Goal: Task Accomplishment & Management: Manage account settings

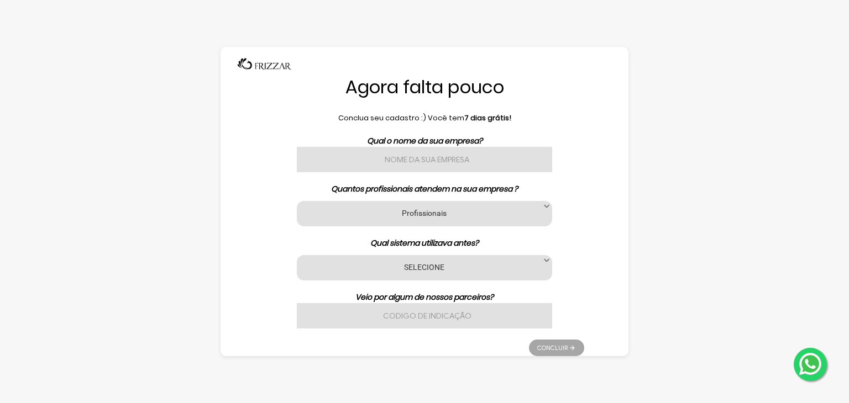
click at [437, 158] on input "text" at bounding box center [424, 159] width 255 height 25
type input "BRENO SILVA"
click at [444, 214] on label "Profissionais" at bounding box center [425, 213] width 228 height 11
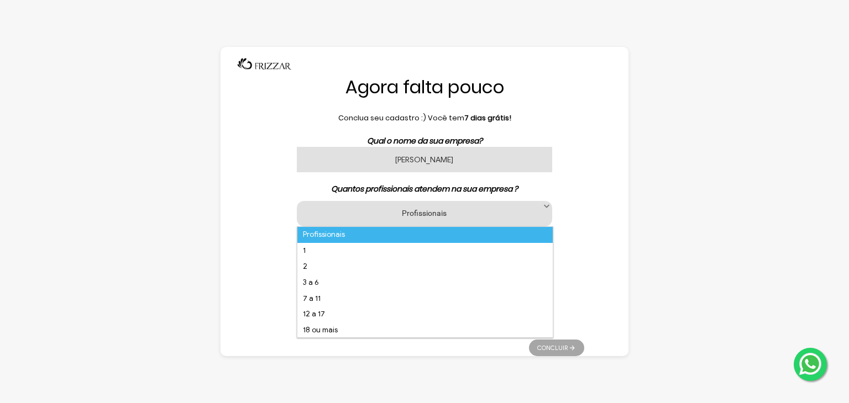
scroll to position [7, 47]
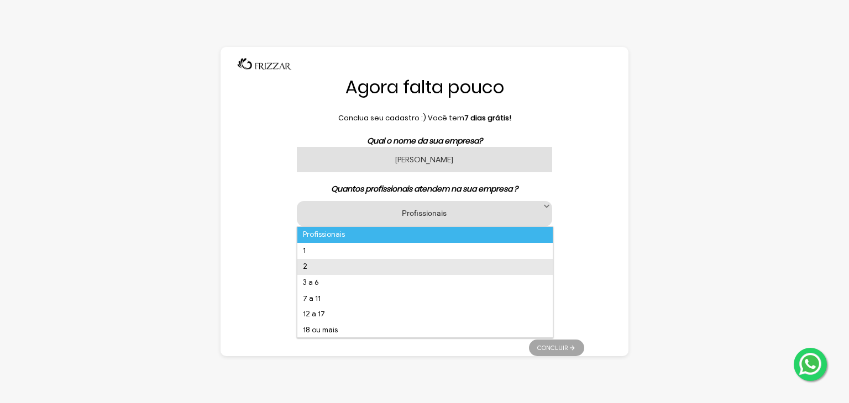
click at [319, 264] on li "2" at bounding box center [424, 267] width 255 height 16
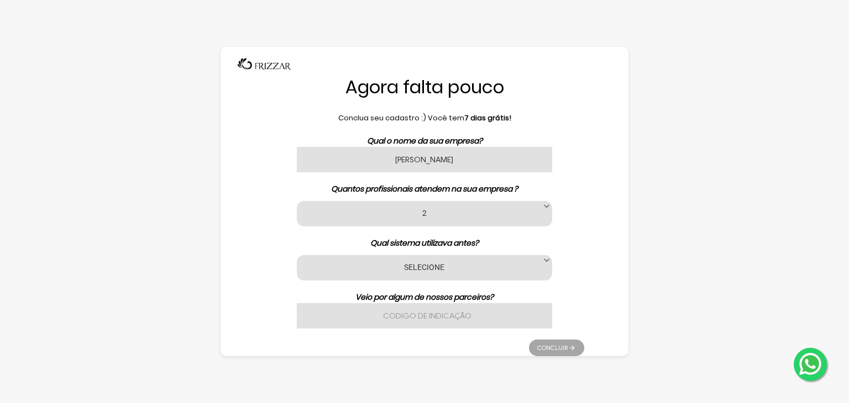
click at [413, 223] on div "Profissionais 1 2 3 a 6 7 a 11 12 a 17 18 ou mais 2" at bounding box center [424, 213] width 255 height 25
click at [411, 213] on label "2" at bounding box center [425, 213] width 228 height 11
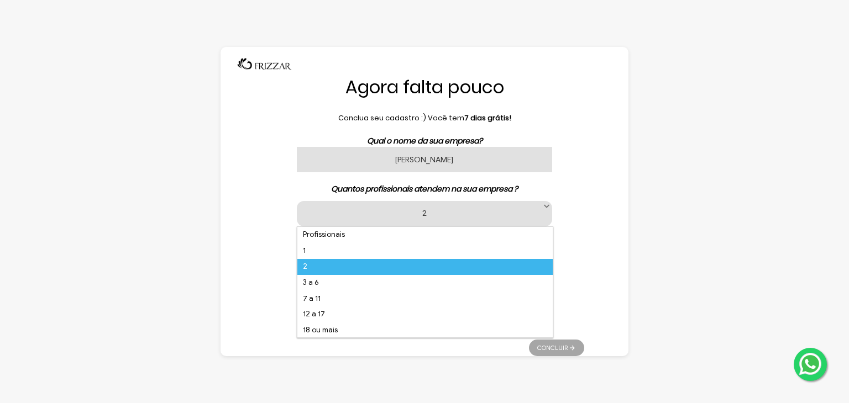
click at [245, 218] on div "Agora falta pouco Conclua seu cadastro :) Você tem 7 dias grátis! Qual o nome d…" at bounding box center [425, 201] width 408 height 309
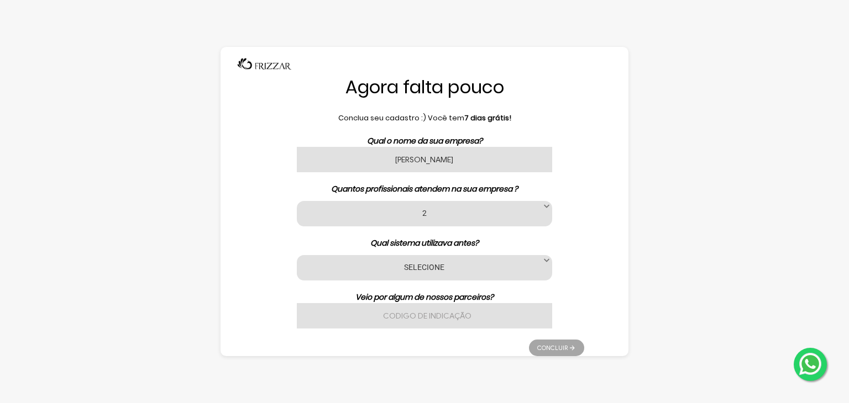
click at [455, 258] on div "SELECIONE Nenhum App Barber Avec Beauty Date Barber Code Barbeiro Agenda Az Bel…" at bounding box center [424, 267] width 255 height 25
drag, startPoint x: 566, startPoint y: 264, endPoint x: 554, endPoint y: 264, distance: 12.2
click at [566, 264] on div "Qual o nome da sua empresa? BRENO SILVA Quantos profissionais atendem na sua em…" at bounding box center [424, 231] width 319 height 193
drag, startPoint x: 552, startPoint y: 264, endPoint x: 544, endPoint y: 265, distance: 7.8
click at [549, 265] on span at bounding box center [546, 260] width 11 height 11
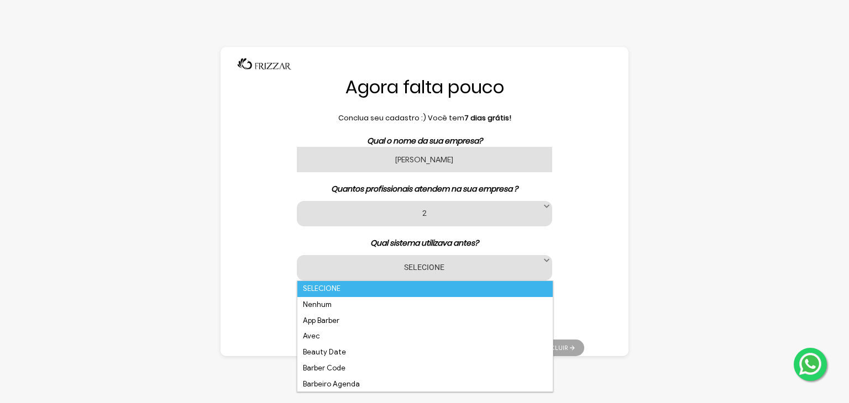
click at [544, 265] on span at bounding box center [546, 260] width 11 height 11
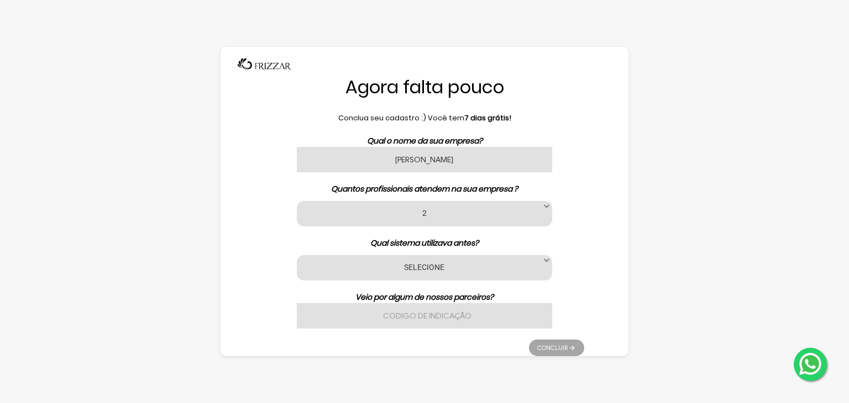
drag, startPoint x: 522, startPoint y: 270, endPoint x: 531, endPoint y: 270, distance: 9.4
click at [525, 270] on label "SELECIONE" at bounding box center [425, 267] width 228 height 11
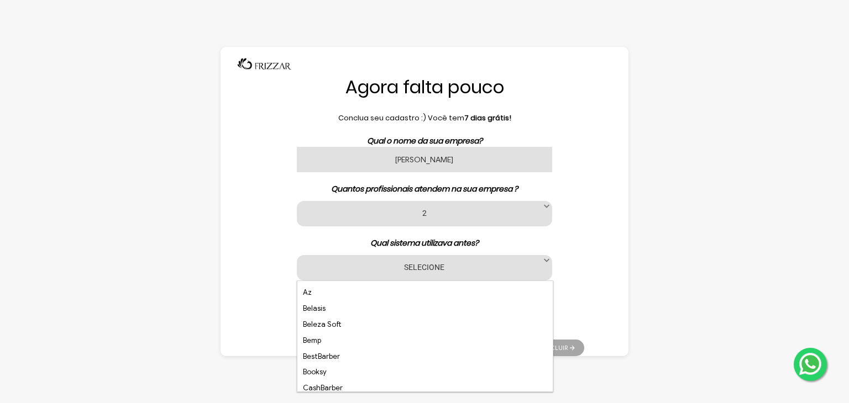
scroll to position [0, 0]
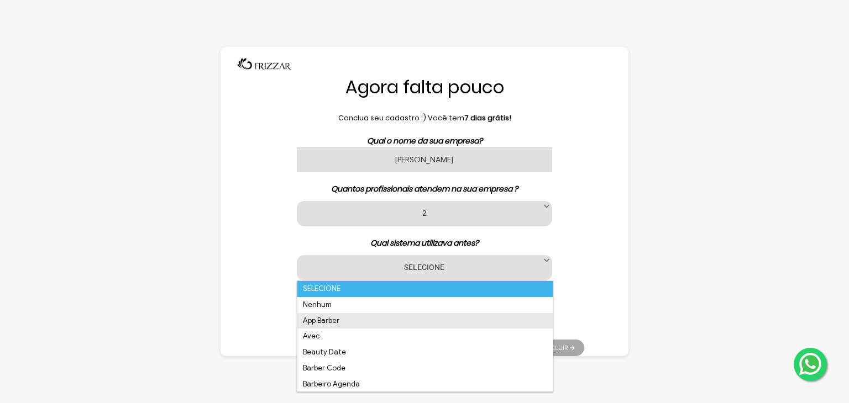
click at [353, 317] on li "App Barber" at bounding box center [424, 321] width 255 height 16
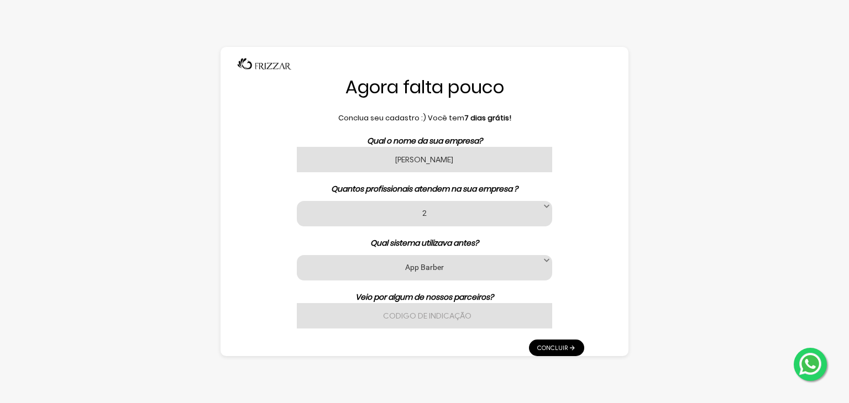
click at [440, 319] on input "text" at bounding box center [424, 315] width 255 height 25
click at [574, 347] on link "Concluir" at bounding box center [556, 348] width 55 height 17
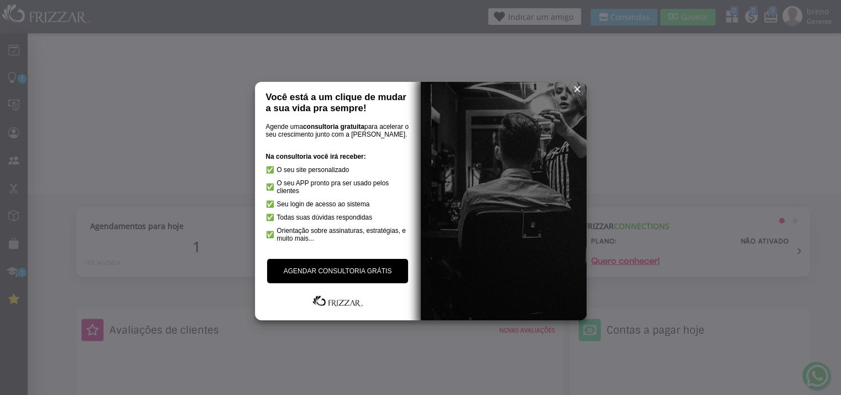
click at [357, 272] on link "AGENDAR CONSULTORIA GRÁTIS" at bounding box center [337, 271] width 141 height 24
click at [574, 88] on span "reset" at bounding box center [576, 88] width 11 height 11
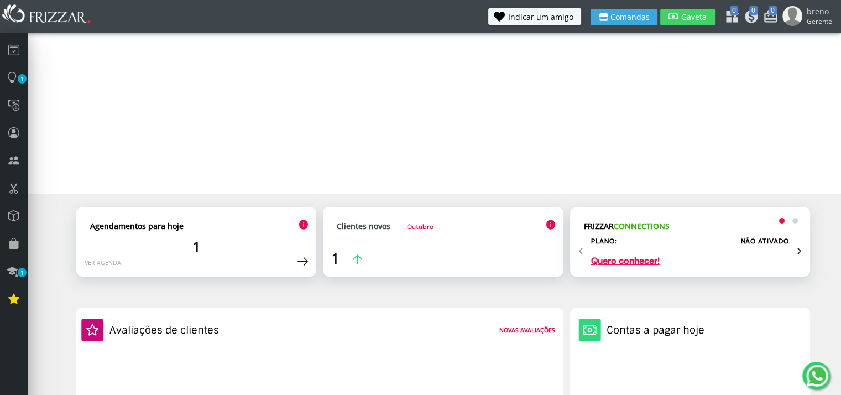
click at [800, 253] on span "›" at bounding box center [798, 249] width 5 height 23
click at [584, 250] on div "‹ ›" at bounding box center [689, 249] width 223 height 23
click at [14, 109] on icon at bounding box center [13, 104] width 11 height 15
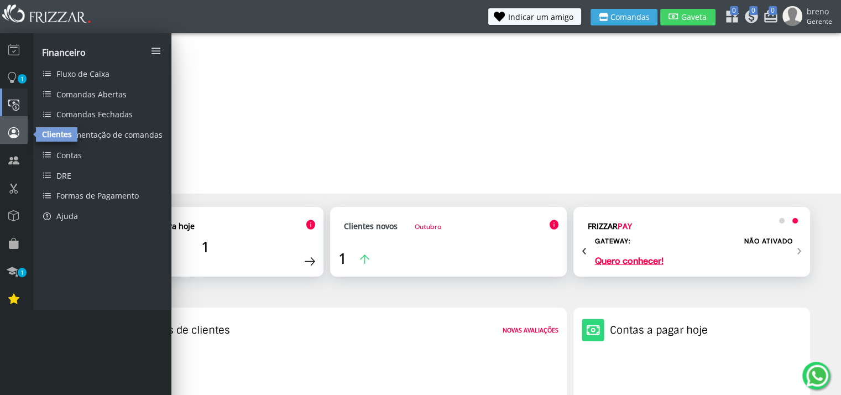
click at [9, 131] on icon at bounding box center [13, 132] width 11 height 15
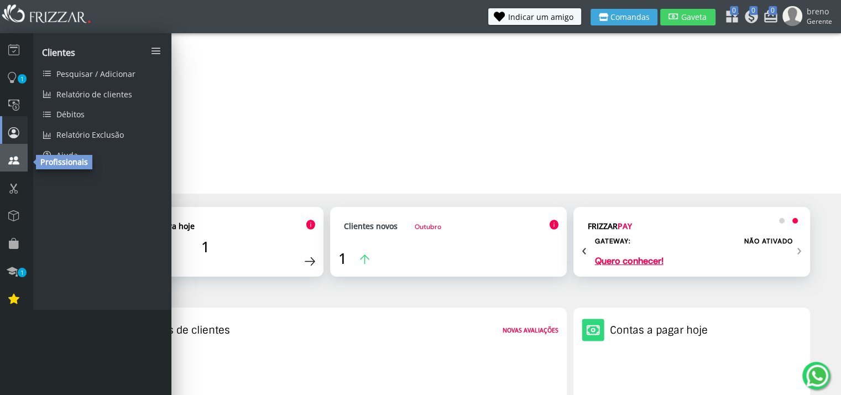
click at [20, 160] on link at bounding box center [14, 158] width 28 height 28
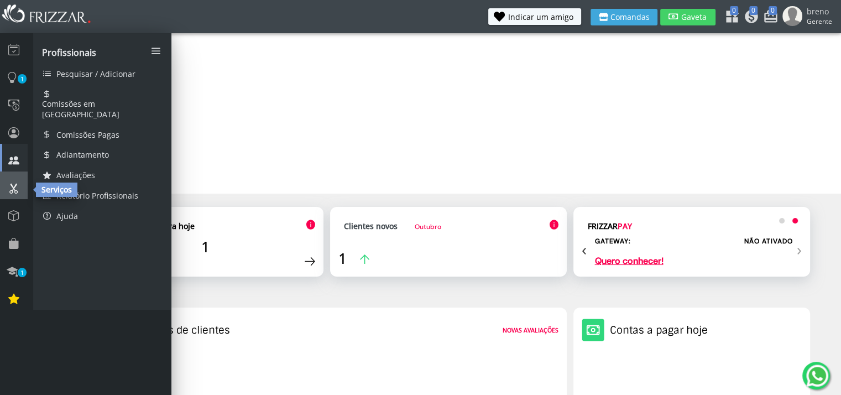
click at [17, 183] on icon at bounding box center [13, 187] width 11 height 15
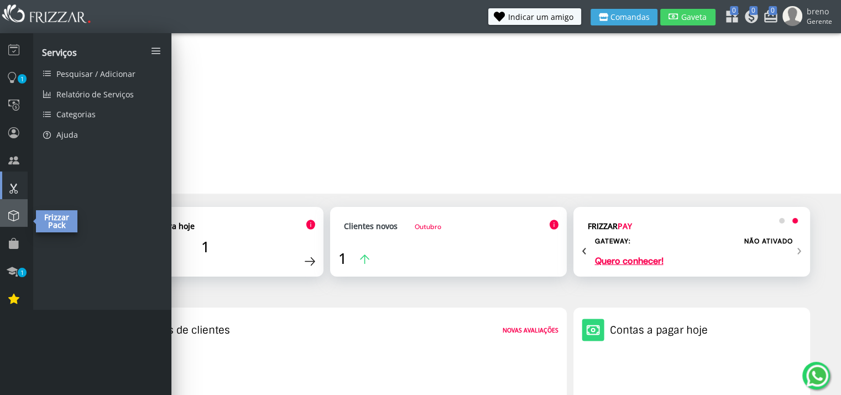
click at [13, 221] on icon at bounding box center [13, 215] width 11 height 15
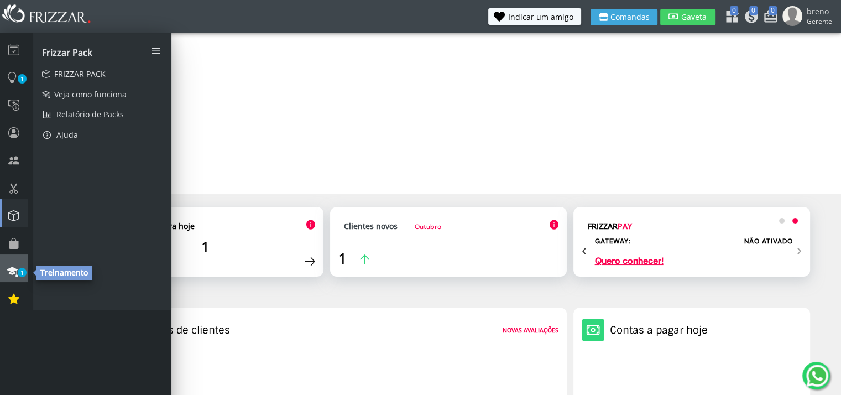
click at [22, 266] on link "1" at bounding box center [14, 268] width 28 height 28
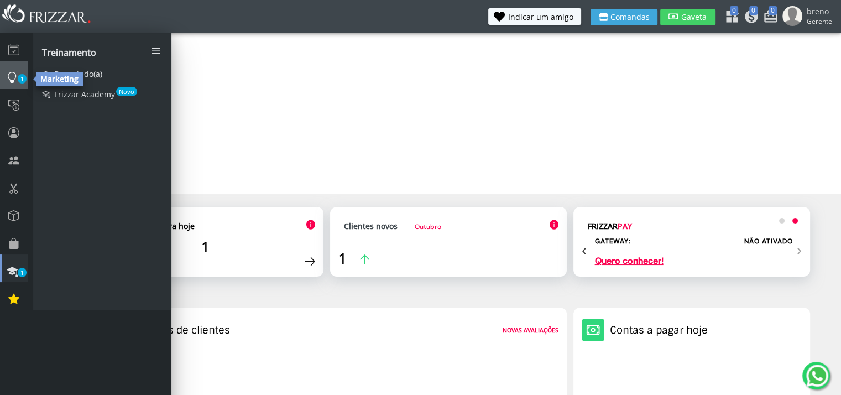
click at [14, 78] on icon at bounding box center [12, 77] width 11 height 15
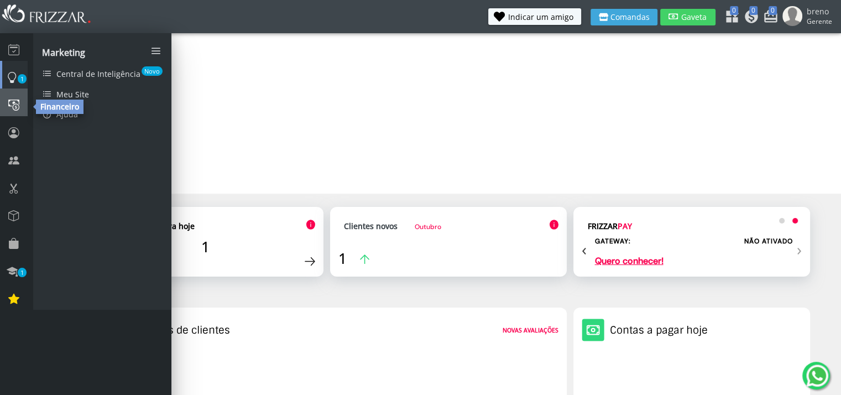
click at [13, 98] on icon at bounding box center [13, 104] width 11 height 15
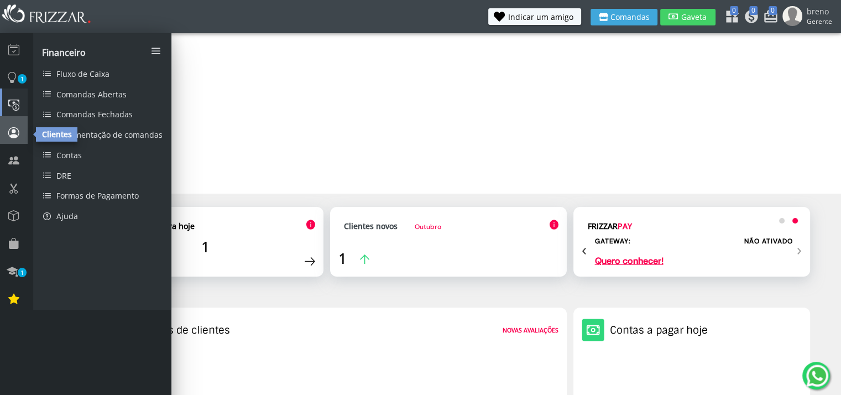
click at [20, 127] on link at bounding box center [14, 130] width 28 height 28
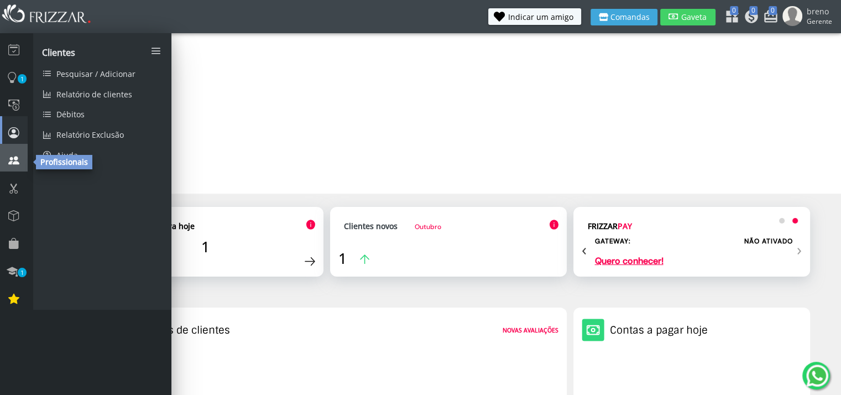
click at [17, 160] on icon at bounding box center [13, 160] width 11 height 15
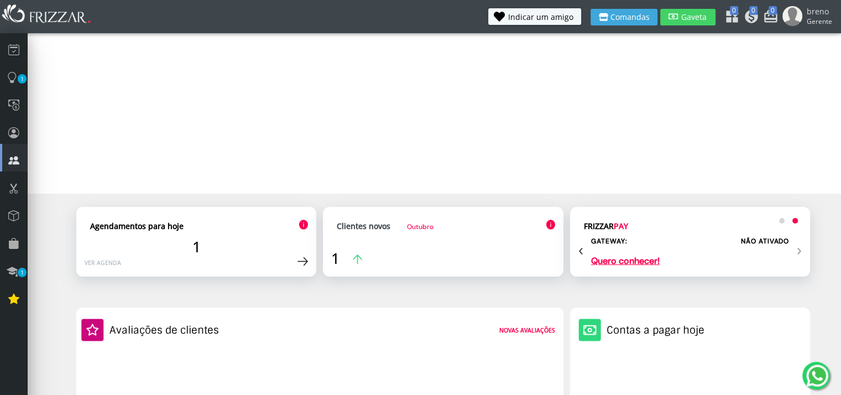
click at [47, 14] on img at bounding box center [47, 15] width 94 height 24
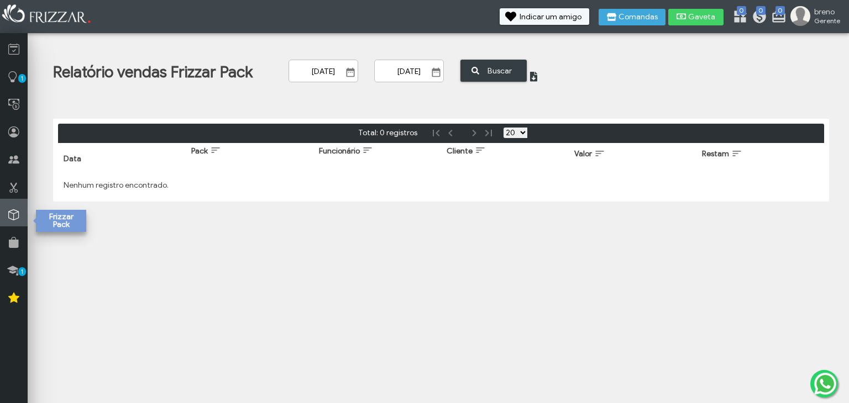
click at [12, 217] on icon at bounding box center [13, 215] width 11 height 14
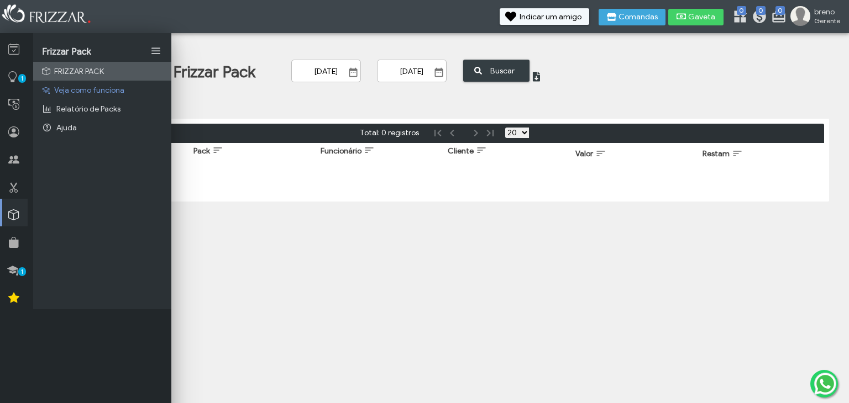
click at [101, 74] on span "FRIZZAR PACK" at bounding box center [79, 71] width 50 height 9
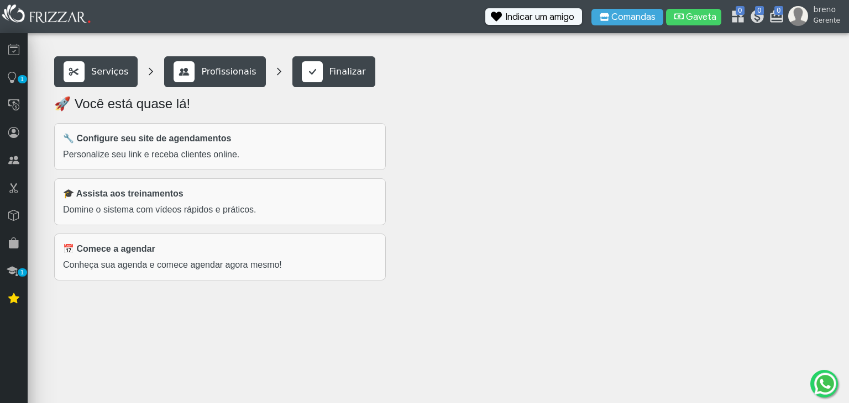
click at [329, 76] on p "Finalizar" at bounding box center [347, 71] width 36 height 13
click at [302, 68] on icon at bounding box center [312, 71] width 21 height 21
click at [17, 46] on icon at bounding box center [13, 49] width 11 height 13
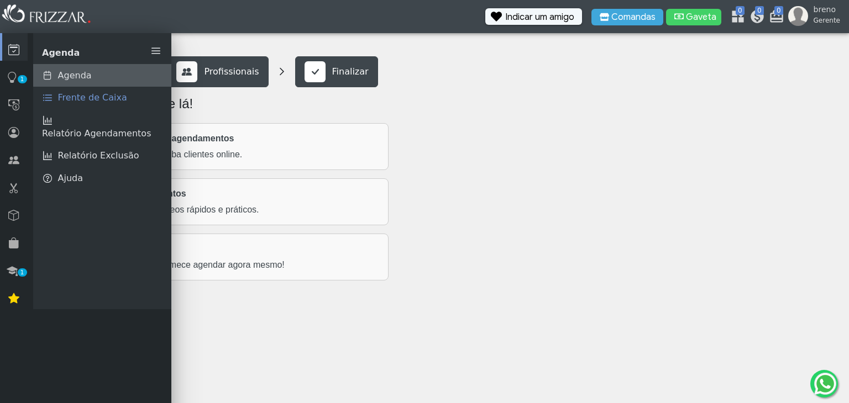
click at [84, 74] on span "Agenda" at bounding box center [75, 75] width 34 height 13
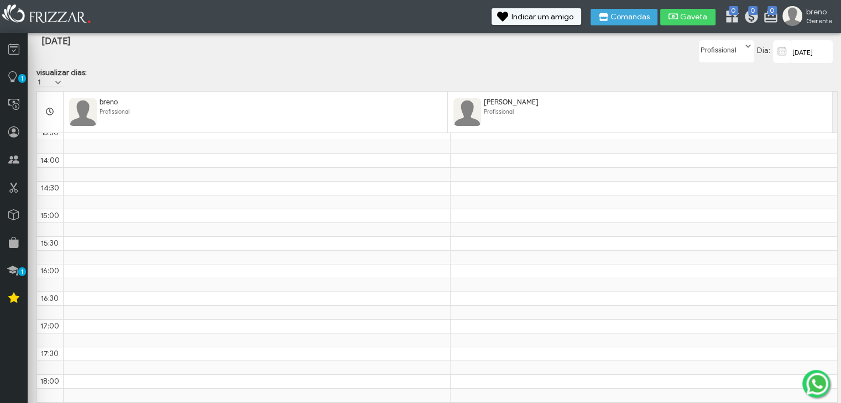
scroll to position [25, 0]
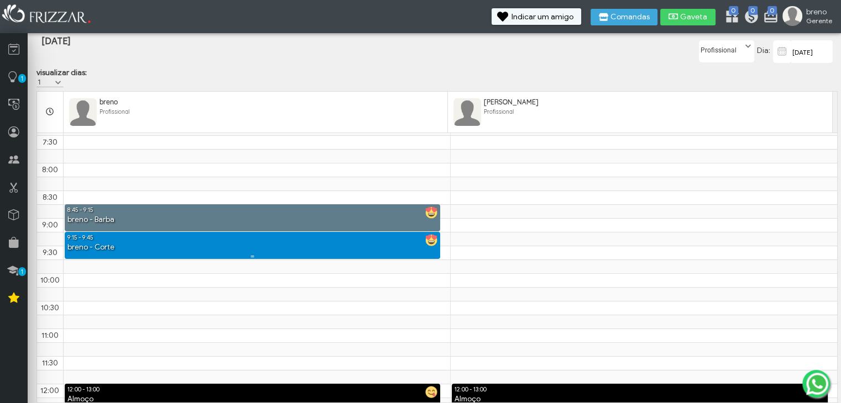
click at [171, 252] on link "9:15 - 9:45 [PERSON_NAME]" at bounding box center [252, 245] width 375 height 27
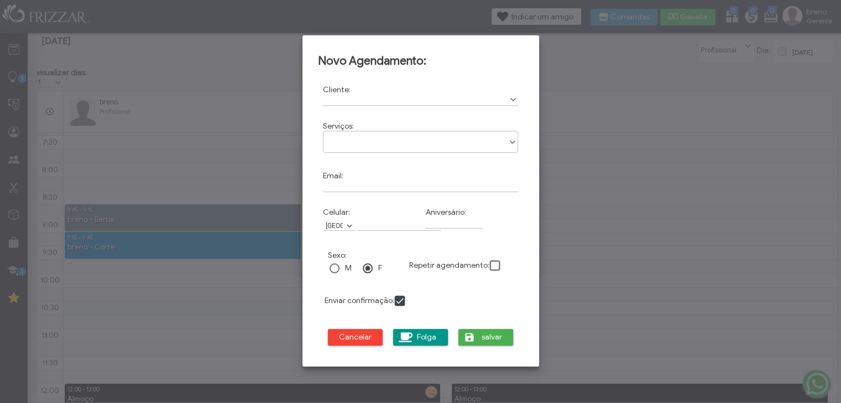
drag, startPoint x: 823, startPoint y: 260, endPoint x: 649, endPoint y: 212, distance: 180.6
click at [822, 259] on div at bounding box center [420, 201] width 841 height 403
click at [360, 337] on span "Cancelar" at bounding box center [355, 337] width 40 height 17
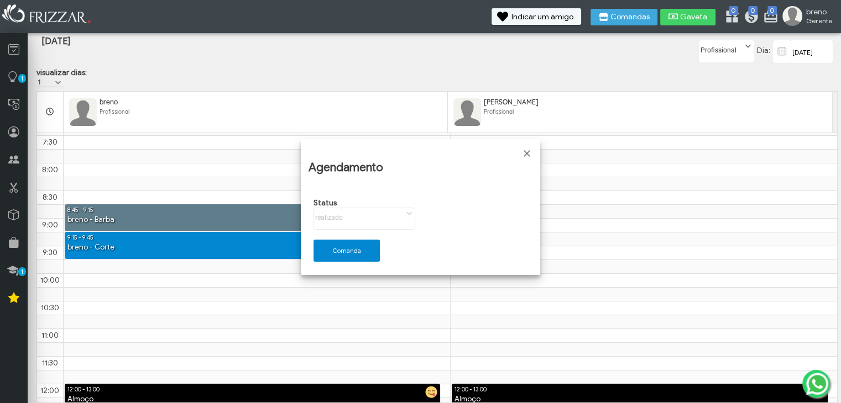
drag, startPoint x: 380, startPoint y: 214, endPoint x: 411, endPoint y: 206, distance: 32.6
click at [380, 213] on div "Status agendado confirmado chegou desmarcou em atendimento faltou realizado age…" at bounding box center [364, 213] width 112 height 41
click at [409, 209] on div "Status agendado confirmado chegou desmarcou em atendimento faltou realizado age…" at bounding box center [364, 213] width 112 height 41
click at [526, 149] on span "Fechar" at bounding box center [526, 153] width 11 height 11
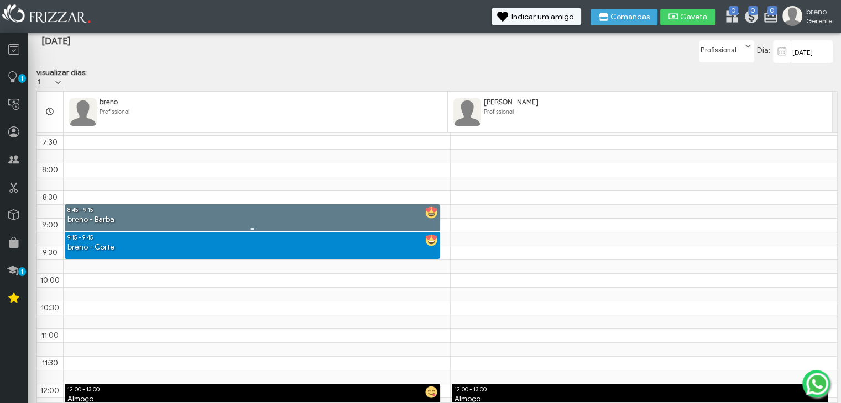
click at [429, 209] on img at bounding box center [431, 213] width 12 height 12
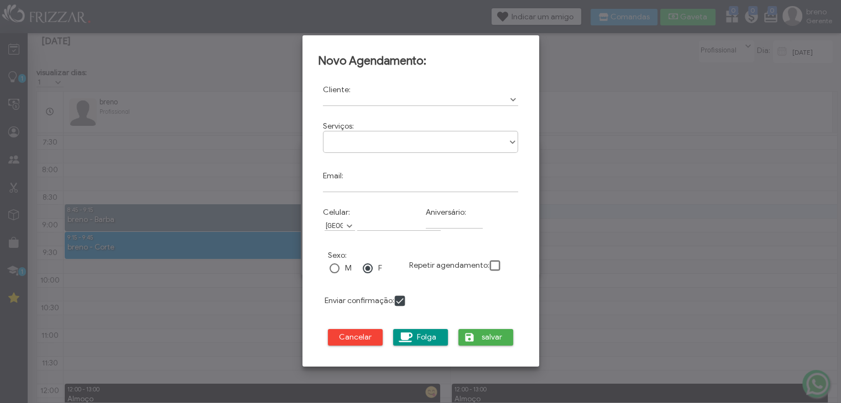
drag, startPoint x: 621, startPoint y: 161, endPoint x: 518, endPoint y: 233, distance: 125.1
click at [621, 164] on div at bounding box center [420, 201] width 841 height 403
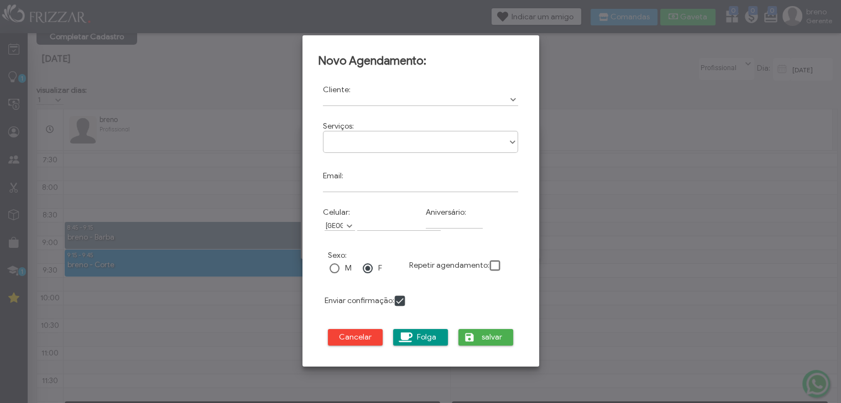
scroll to position [0, 0]
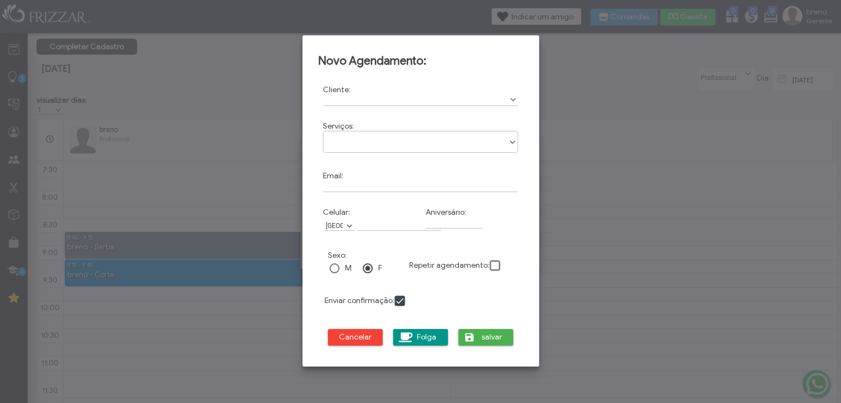
drag, startPoint x: 596, startPoint y: 276, endPoint x: 566, endPoint y: 277, distance: 29.8
click at [595, 277] on div at bounding box center [420, 201] width 841 height 403
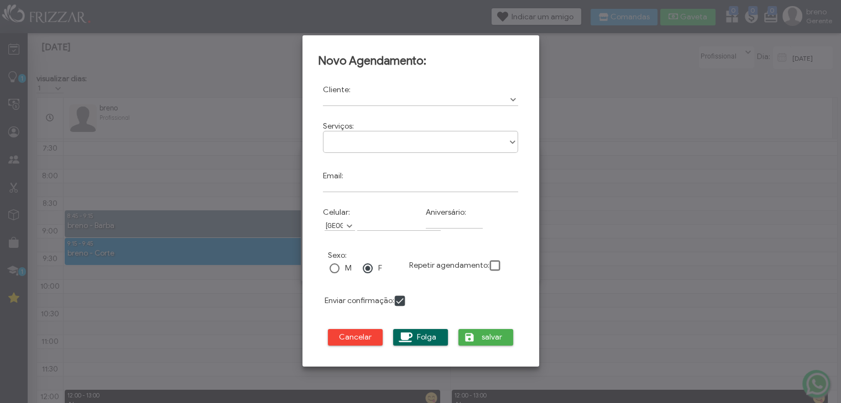
scroll to position [33, 0]
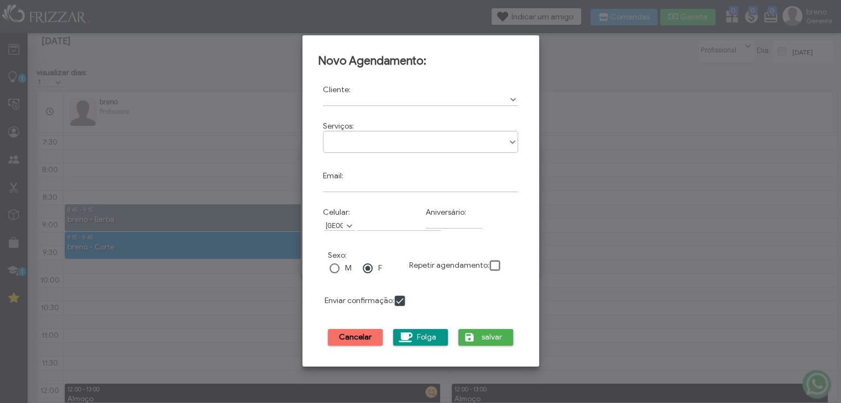
click at [359, 337] on span "Cancelar" at bounding box center [355, 337] width 40 height 17
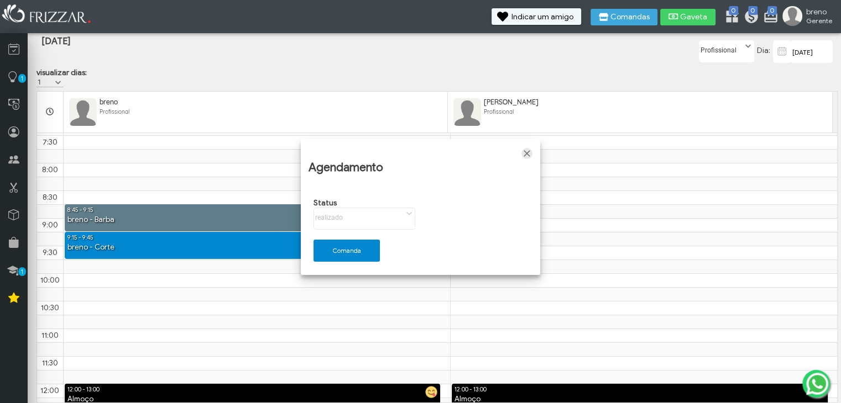
click at [527, 148] on span "Fechar" at bounding box center [526, 153] width 11 height 11
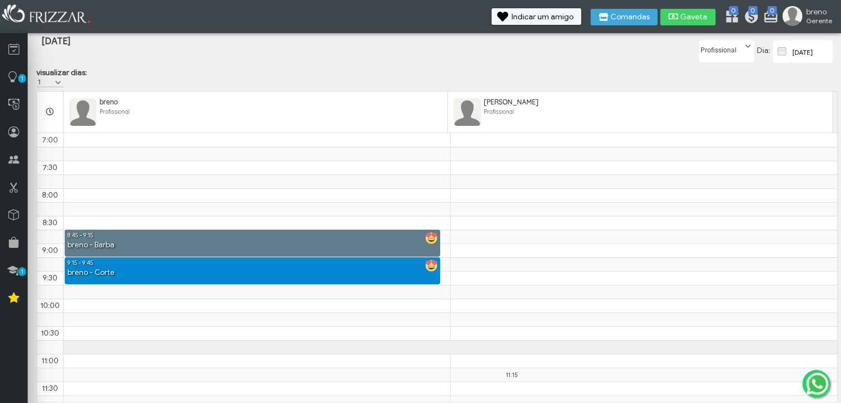
scroll to position [0, 0]
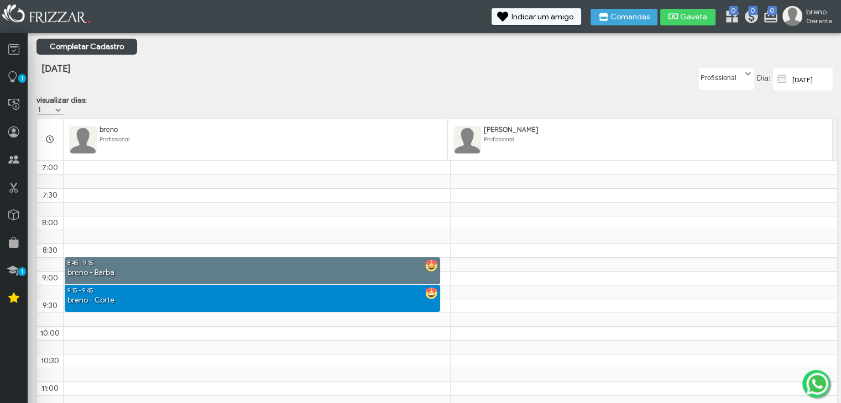
click at [748, 75] on span at bounding box center [747, 74] width 11 height 11
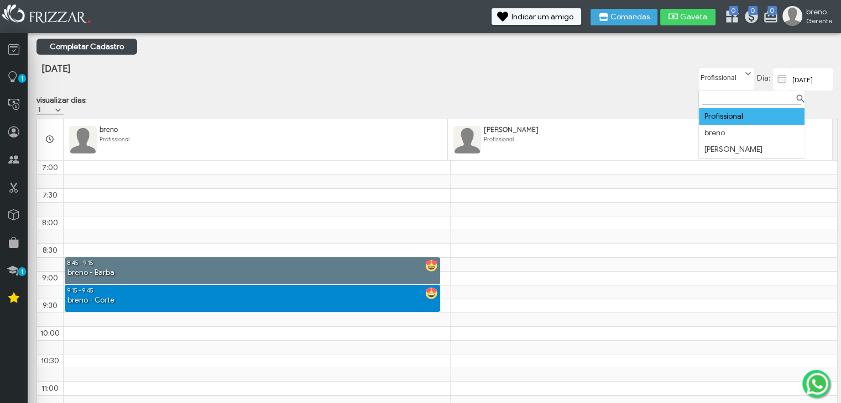
scroll to position [6, 46]
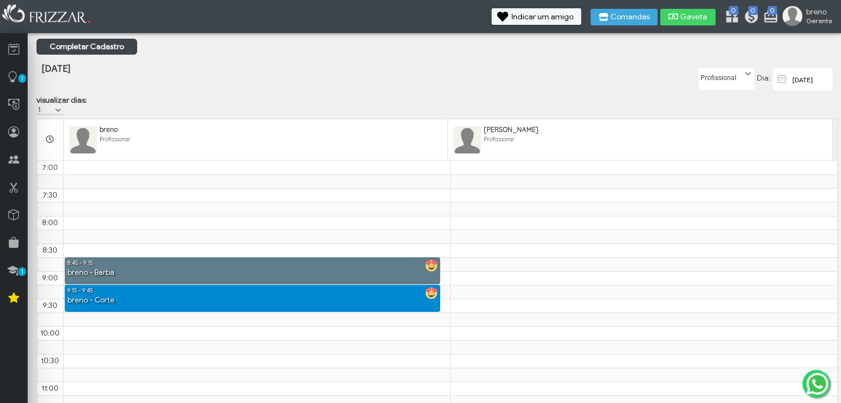
drag, startPoint x: 493, startPoint y: 76, endPoint x: 290, endPoint y: 69, distance: 203.5
click at [486, 76] on div "[DATE]" at bounding box center [303, 77] width 534 height 57
click at [703, 17] on span "Gaveta" at bounding box center [694, 17] width 28 height 8
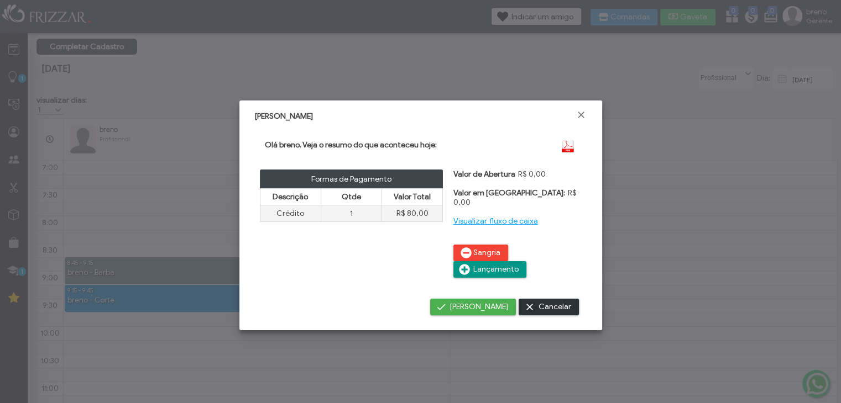
click at [541, 299] on span "Cancelar" at bounding box center [554, 307] width 33 height 17
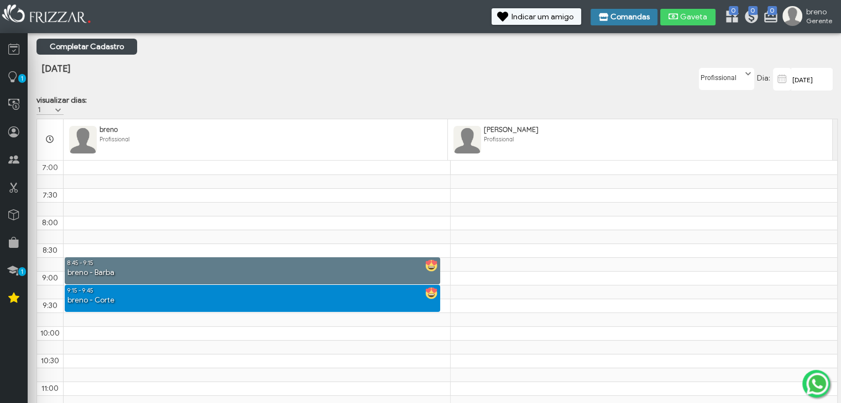
click at [618, 13] on span "Comandas" at bounding box center [629, 17] width 39 height 8
